Goal: Find specific page/section: Find specific page/section

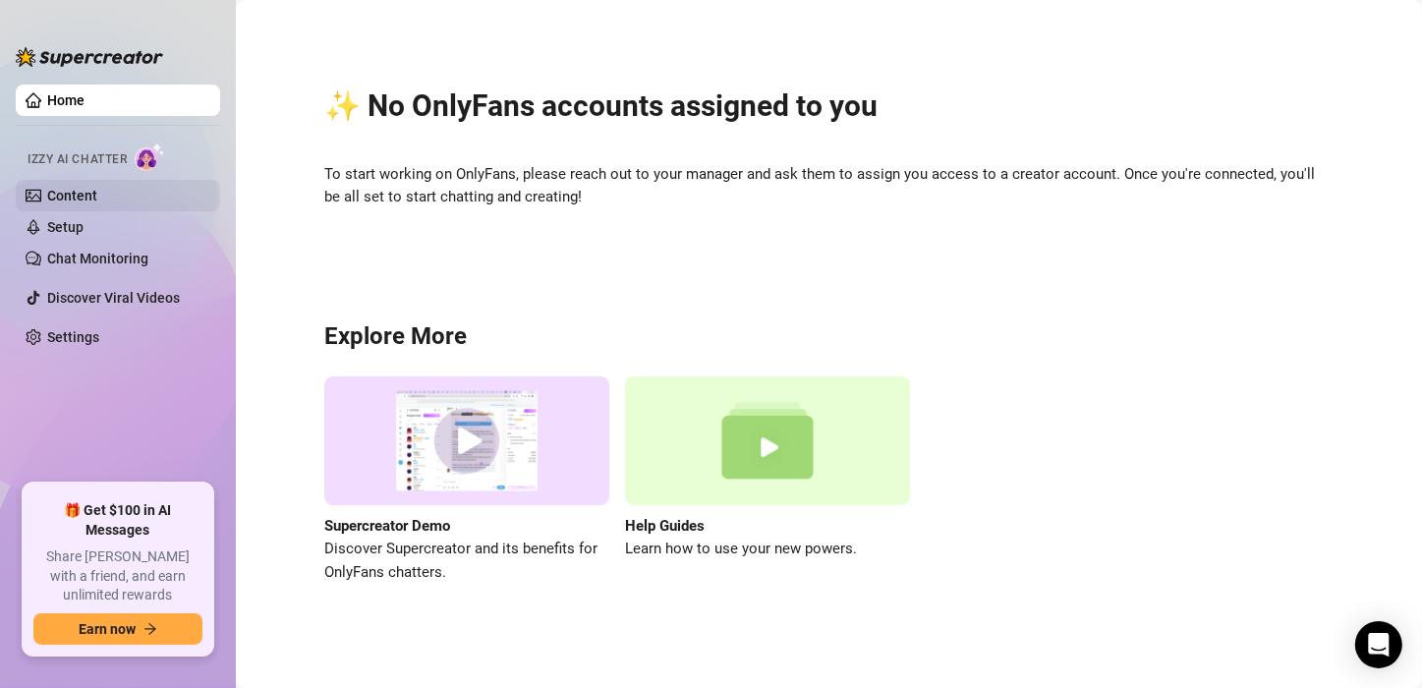
click at [89, 199] on link "Content" at bounding box center [72, 196] width 50 height 16
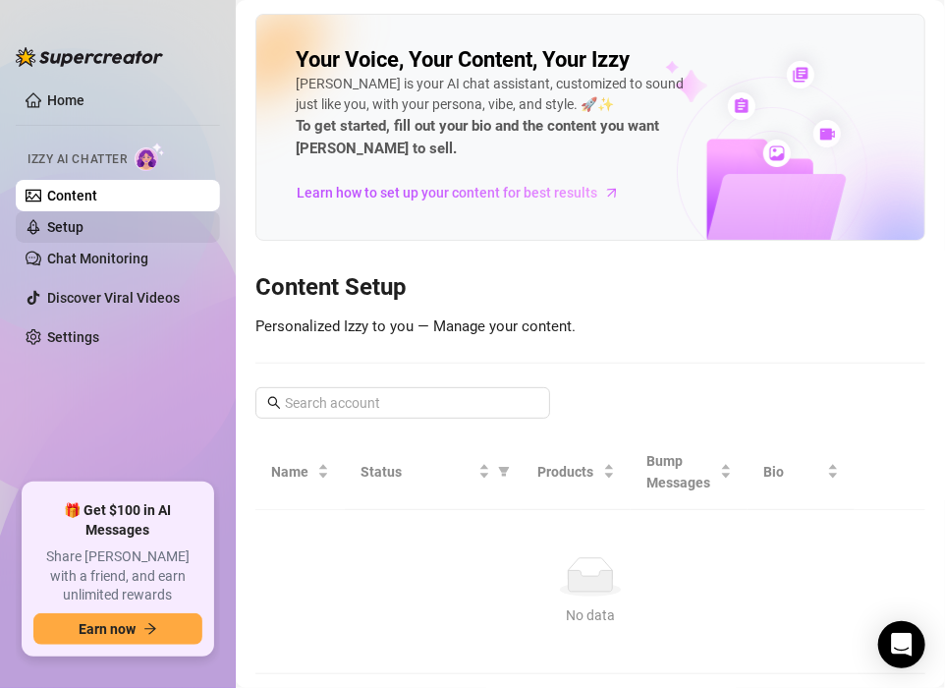
click at [51, 223] on link "Setup" at bounding box center [65, 227] width 36 height 16
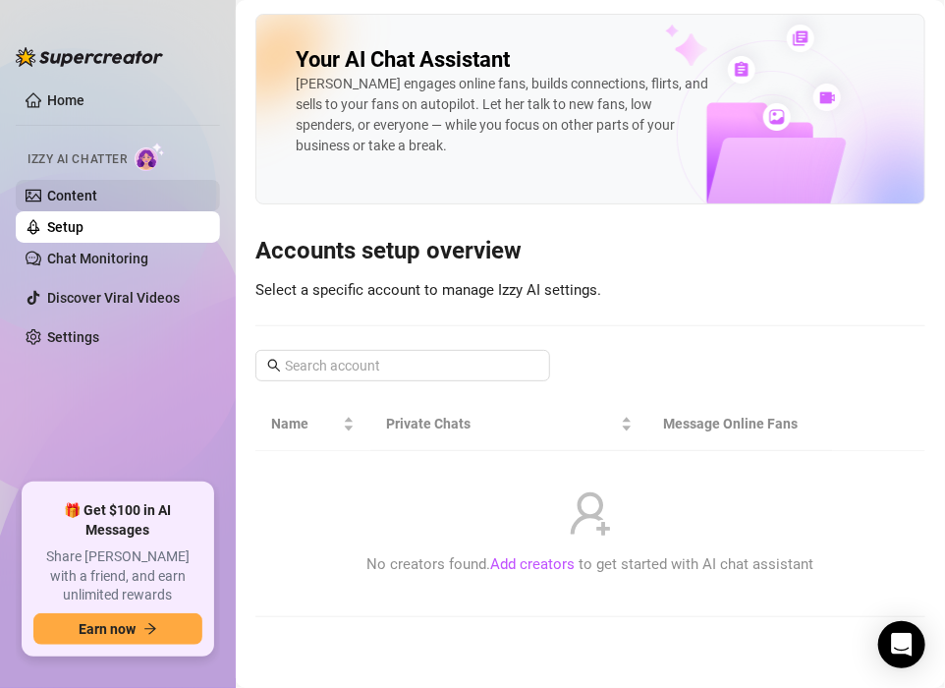
click at [64, 193] on link "Content" at bounding box center [72, 196] width 50 height 16
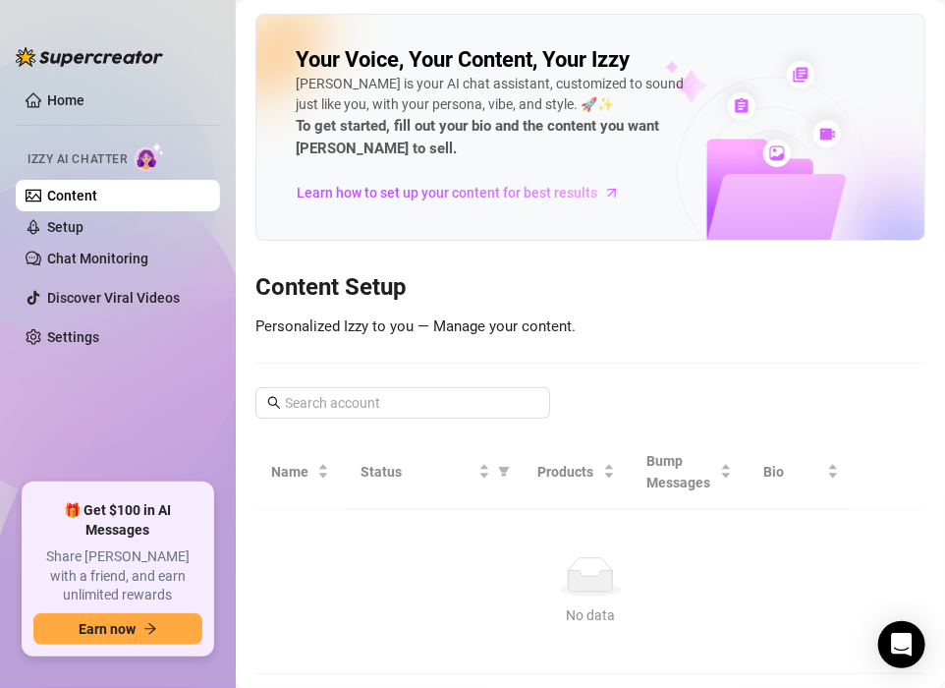
click at [389, 626] on td "No data No data" at bounding box center [591, 592] width 670 height 164
